Goal: Contribute content: Contribute content

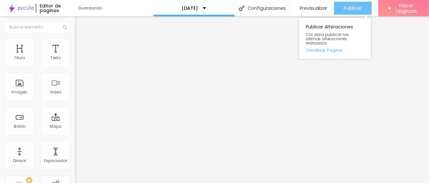
click at [352, 9] on span "Publicar" at bounding box center [353, 8] width 18 height 5
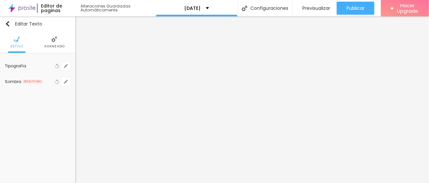
click at [53, 42] on img at bounding box center [54, 39] width 6 height 6
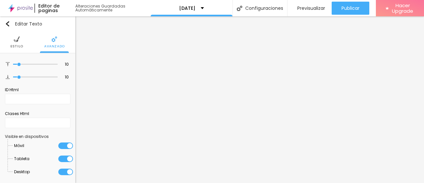
click at [16, 39] on img at bounding box center [17, 39] width 6 height 6
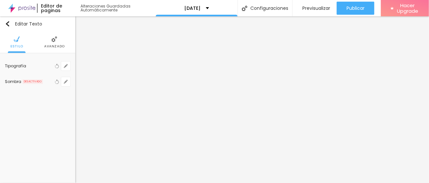
click at [26, 67] on div "Tipografía" at bounding box center [29, 66] width 48 height 4
click at [67, 64] on icon "button" at bounding box center [66, 64] width 1 height 1
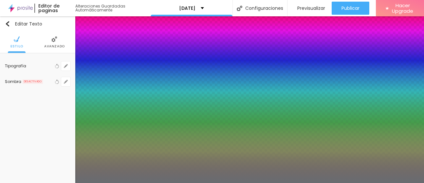
type input "1"
drag, startPoint x: 143, startPoint y: 111, endPoint x: 182, endPoint y: 111, distance: 39.0
click at [182, 111] on body "Editor de paginas Alteraciones Guardadas Automáticamente [DATE] Configuraciones…" at bounding box center [212, 91] width 424 height 183
type input "8"
type input "1"
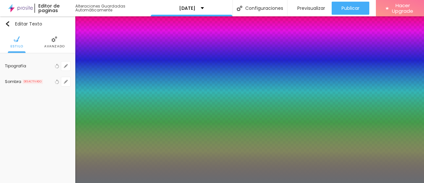
type input "1"
type input "15"
type input "1"
type input "15"
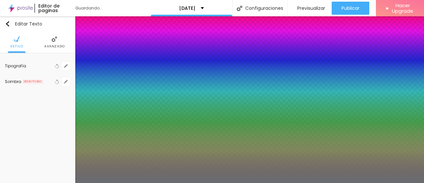
type input "1"
drag, startPoint x: 141, startPoint y: 111, endPoint x: 175, endPoint y: 110, distance: 34.1
click at [175, 110] on body "Editor de paginas Guardando... [DATE] Configuraciones Configuraciones de la pág…" at bounding box center [212, 91] width 424 height 183
type input "8"
type input "2"
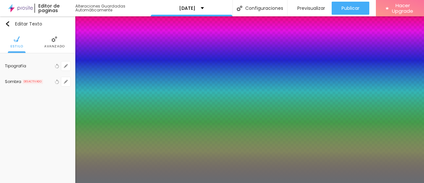
type input "1"
type input "23"
type input "1"
type input "23"
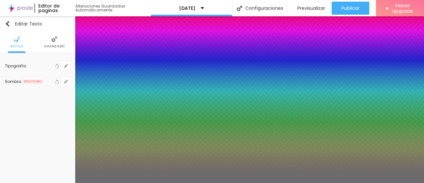
click at [338, 183] on div at bounding box center [212, 183] width 424 height 0
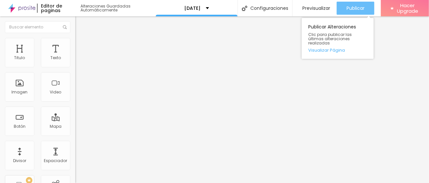
click at [364, 9] on span "Publicar" at bounding box center [356, 8] width 18 height 5
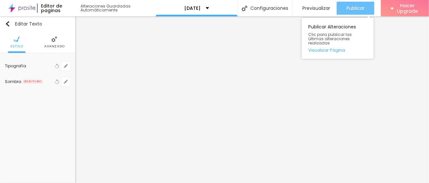
click at [356, 6] on span "Publicar" at bounding box center [356, 8] width 18 height 5
